Goal: Information Seeking & Learning: Learn about a topic

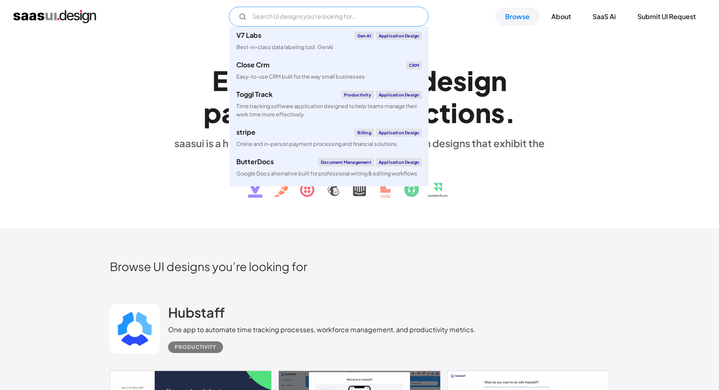
click at [305, 16] on input "Email Form" at bounding box center [329, 17] width 200 height 20
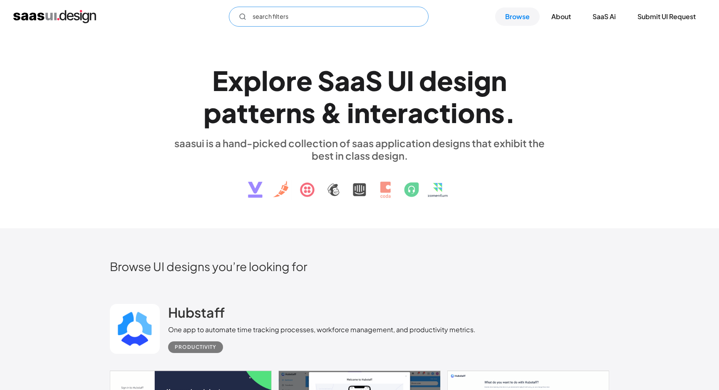
click at [314, 19] on input "search filters" at bounding box center [329, 17] width 200 height 20
click at [297, 19] on input "search filters" at bounding box center [329, 17] width 200 height 20
type input "search"
click at [260, 21] on input "search" at bounding box center [329, 17] width 200 height 20
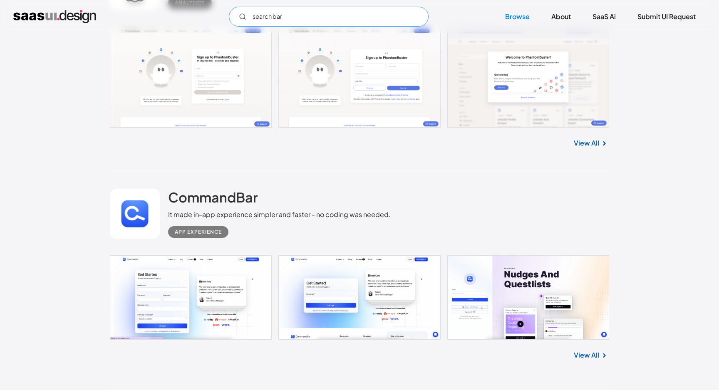
scroll to position [1795, 0]
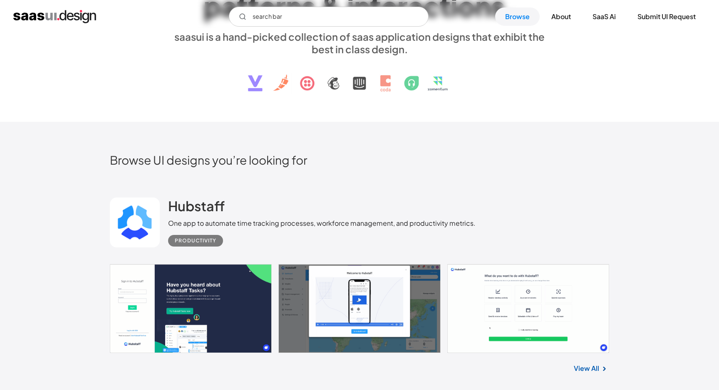
scroll to position [0, 0]
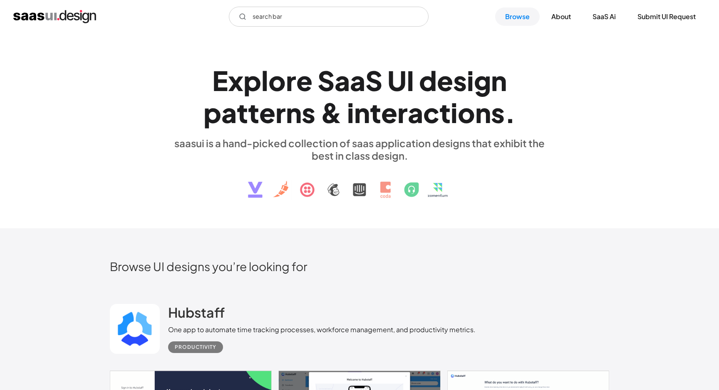
click at [473, 182] on img at bounding box center [359, 183] width 252 height 43
click at [278, 15] on input "search bar" at bounding box center [329, 17] width 200 height 20
click at [306, 15] on input "search bar" at bounding box center [329, 17] width 200 height 20
type input "s"
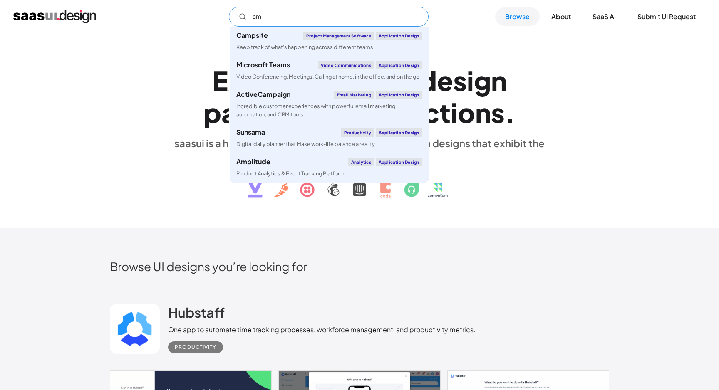
type input "a"
